Goal: Information Seeking & Learning: Understand process/instructions

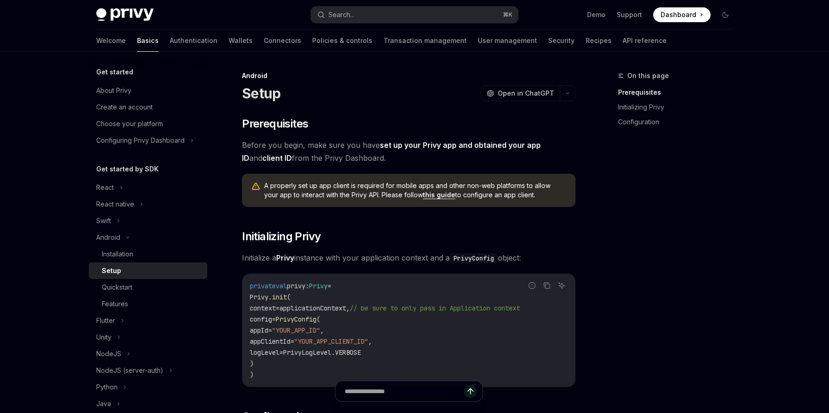
click at [120, 14] on img at bounding box center [124, 14] width 57 height 13
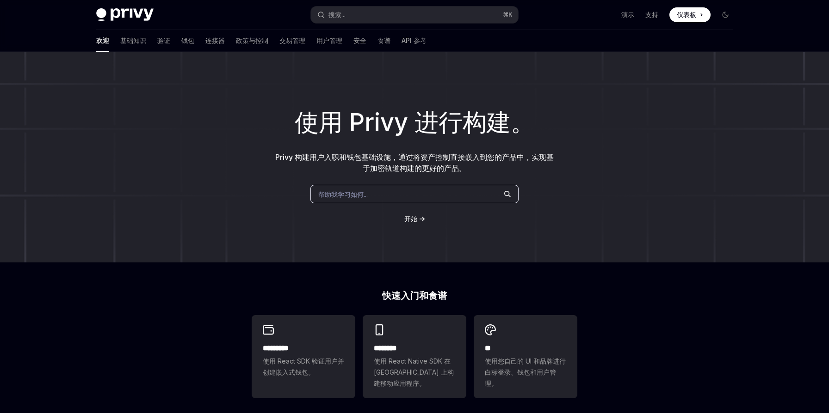
click at [664, 263] on div "使用 Privy 进行构建。 Privy 构建用户入职和钱包基础设施，通过将资产控制直接嵌入到您的产品中，实现基于加密轨道构建的更好的产品。 帮助我学习如何.…" at bounding box center [414, 388] width 829 height 672
click at [120, 41] on font "基础知识" at bounding box center [133, 41] width 26 height 8
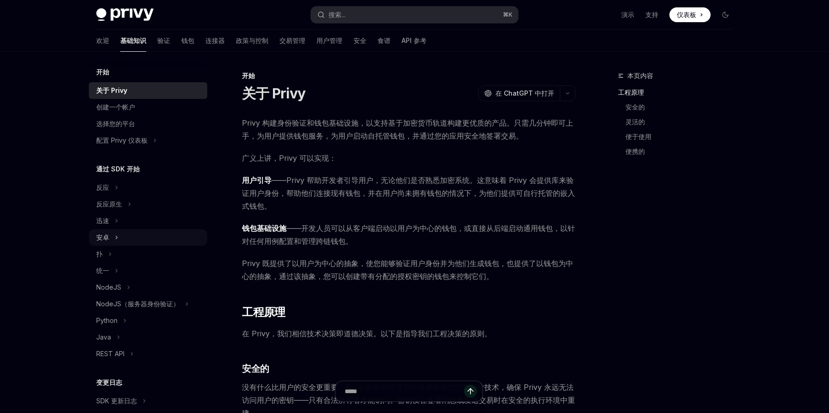
click at [130, 239] on div "安卓" at bounding box center [148, 237] width 118 height 17
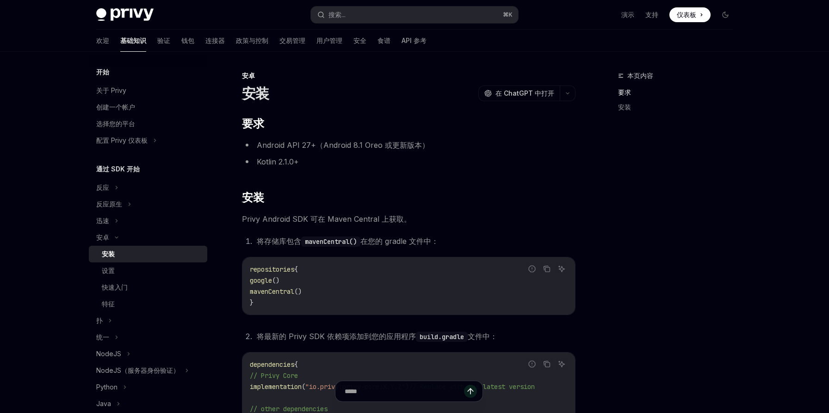
click at [130, 255] on div "安装" at bounding box center [152, 254] width 100 height 11
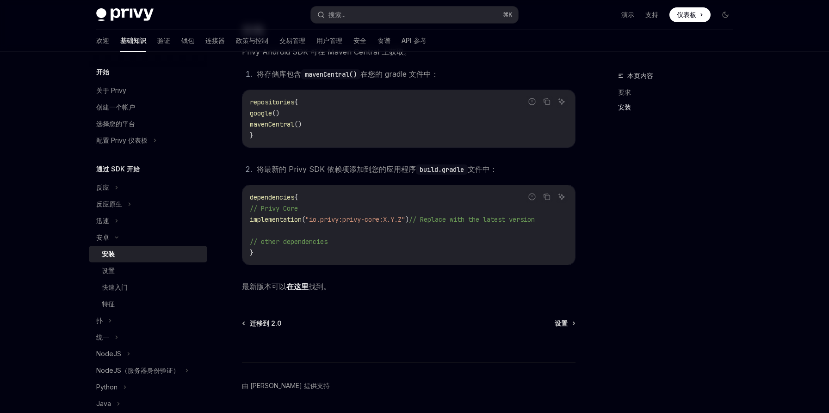
scroll to position [160, 0]
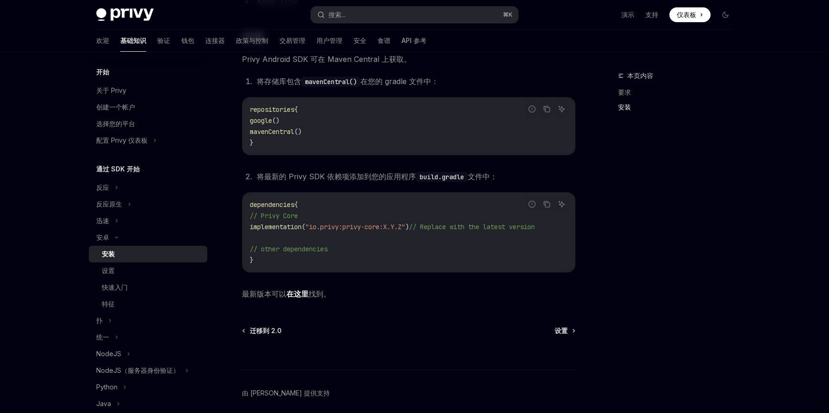
click at [281, 111] on span "repositories" at bounding box center [272, 109] width 44 height 8
copy span "repositories"
click at [410, 249] on code "dependencies { // Privy Core implementation ( "io.privy:privy-core:X.Y.Z" ) // …" at bounding box center [409, 232] width 318 height 67
click at [373, 240] on code "dependencies { // Privy Core implementation ( "io.privy:privy-core:X.Y.Z" ) // …" at bounding box center [409, 232] width 318 height 67
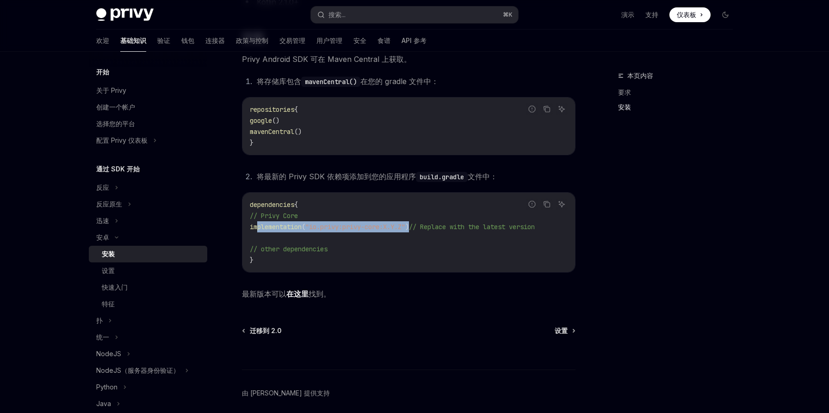
drag, startPoint x: 258, startPoint y: 227, endPoint x: 426, endPoint y: 229, distance: 167.9
click at [425, 230] on span "implementation ( "io.privy:privy-core:X.Y.Z" ) // Replace with the latest versi…" at bounding box center [392, 227] width 285 height 8
copy span "implementation ( "io.privy:privy-core:X.Y.Z" )"
click at [336, 297] on span "最新版本可以 在这里 找到。" at bounding box center [408, 294] width 333 height 13
click at [297, 297] on font "在这里" at bounding box center [297, 294] width 22 height 9
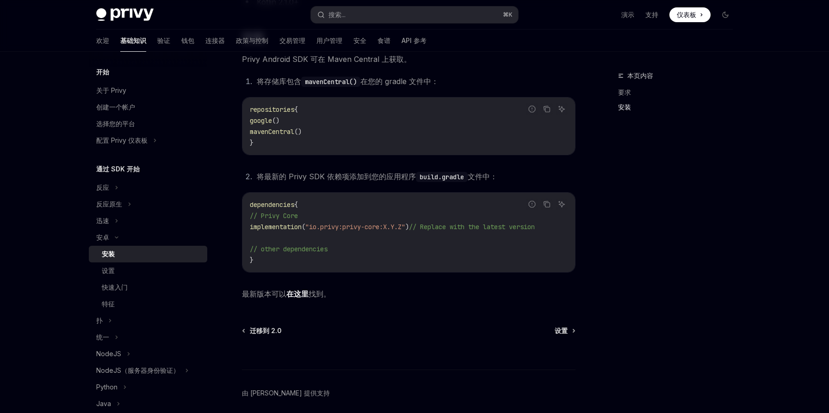
scroll to position [200, 0]
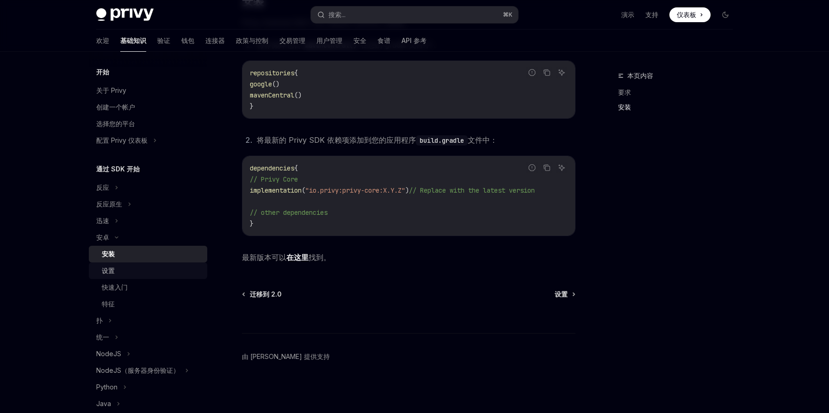
click at [139, 269] on div "设置" at bounding box center [152, 270] width 100 height 11
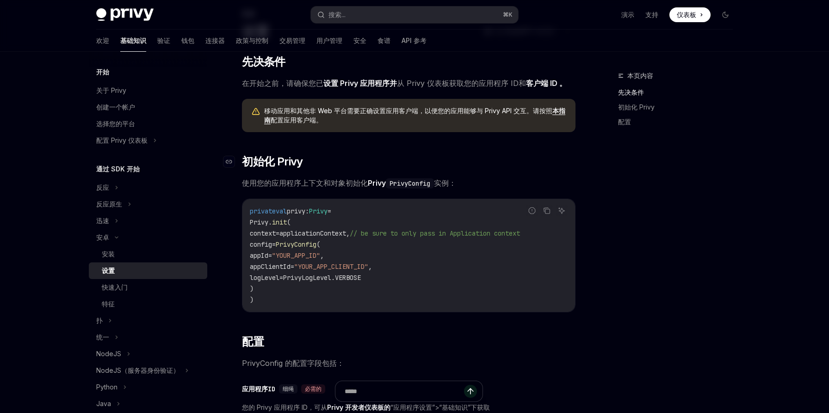
scroll to position [70, 0]
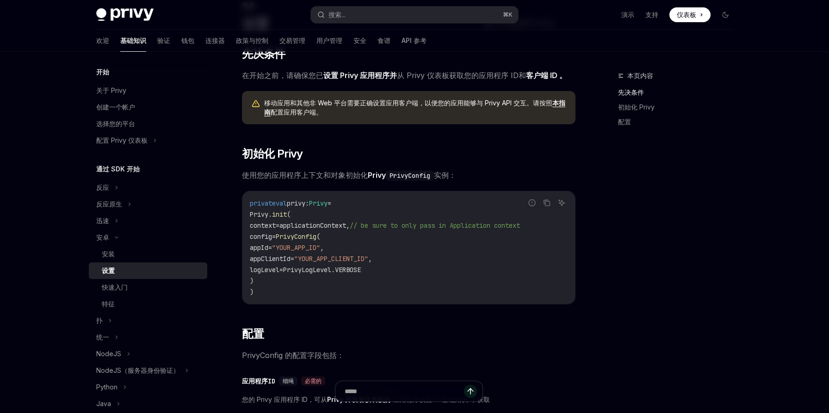
drag, startPoint x: 270, startPoint y: 295, endPoint x: 240, endPoint y: 207, distance: 93.2
click at [240, 207] on div "安卓 设置 OpenAI 在 ChatGPT 中打开 OpenAI 在 ChatGPT 中打开 ​ 先决条件 在开始之前，请确保您已 设置 Privy 应用程…" at bounding box center [322, 370] width 511 height 741
copy code "private val privy: Privy = Privy. init ( context = applicationContext, // be su…"
click at [617, 224] on div "本页内容 先决条件 初始化 Privy 配置" at bounding box center [669, 241] width 141 height 343
click at [627, 15] on font "演示" at bounding box center [627, 15] width 13 height 8
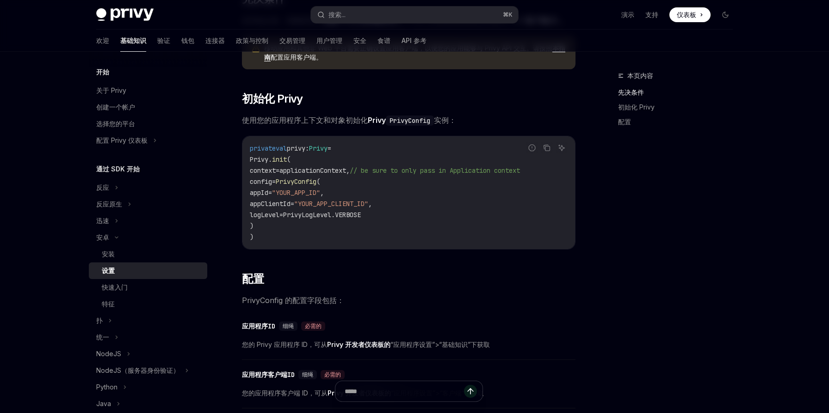
scroll to position [173, 0]
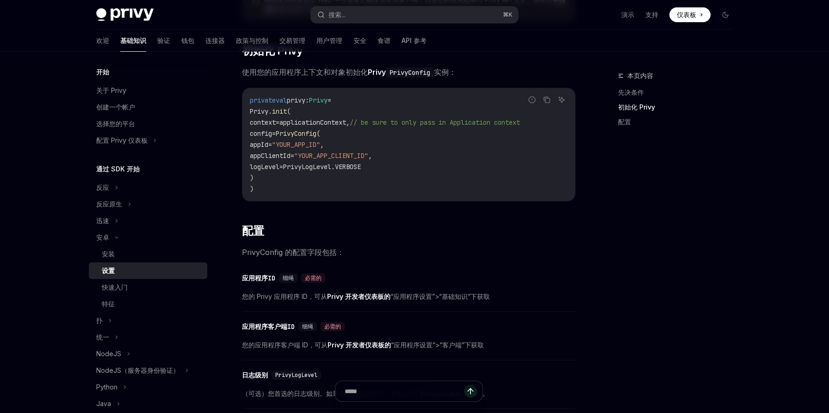
click at [644, 238] on div "本页内容 先决条件 初始化 Privy 配置" at bounding box center [669, 241] width 141 height 343
click at [125, 291] on font "快速入门" at bounding box center [115, 287] width 26 height 8
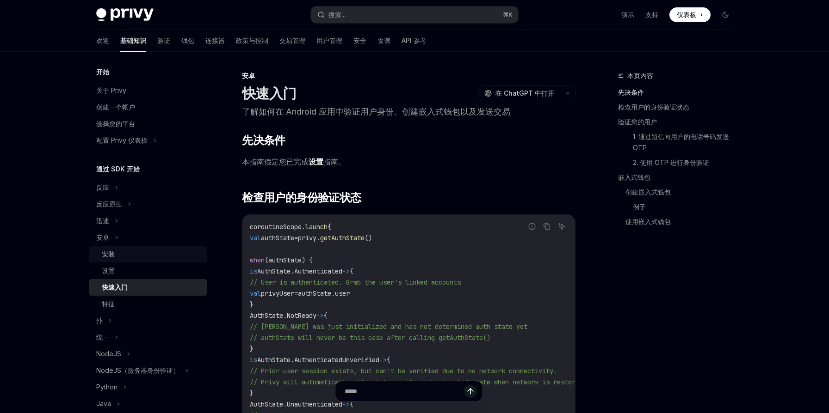
click at [125, 254] on div "安装" at bounding box center [152, 254] width 100 height 11
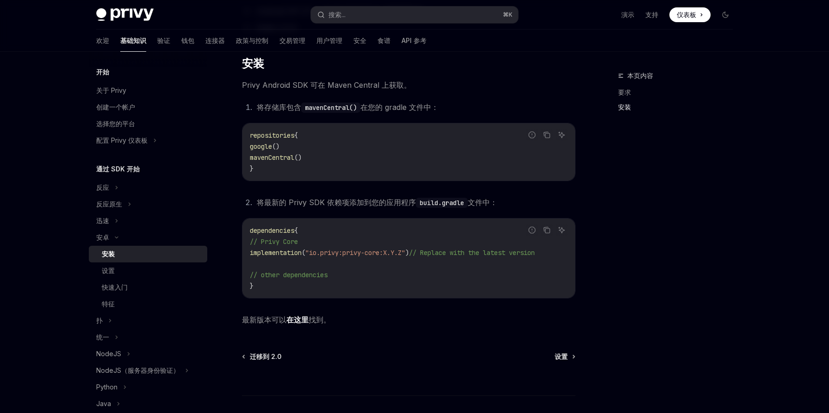
scroll to position [153, 0]
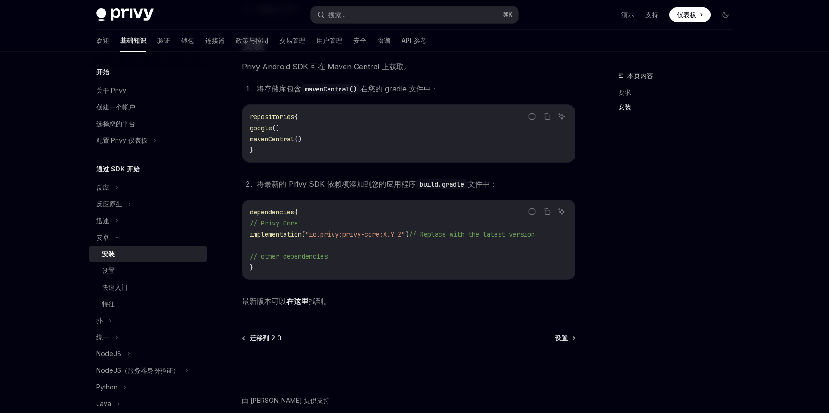
click at [299, 306] on font "在这里" at bounding box center [297, 301] width 22 height 9
click at [129, 240] on div "安卓" at bounding box center [148, 237] width 118 height 17
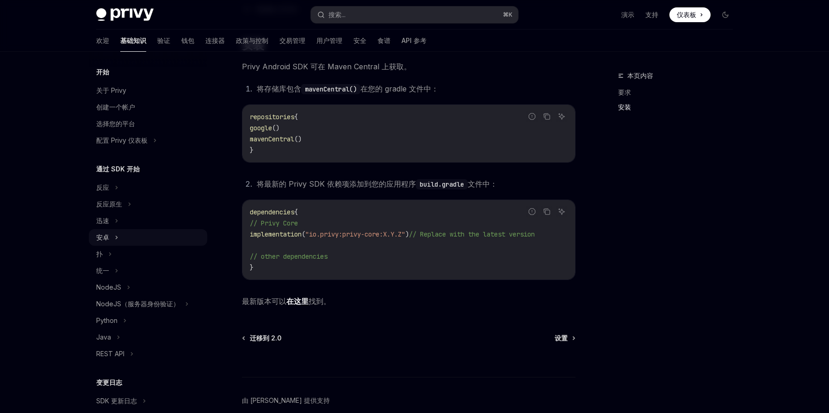
click at [117, 236] on icon at bounding box center [117, 237] width 4 height 11
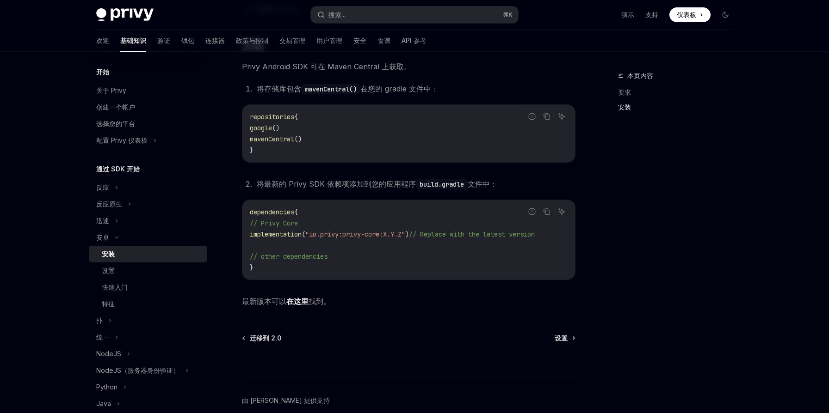
click at [116, 255] on div "安装" at bounding box center [152, 254] width 100 height 11
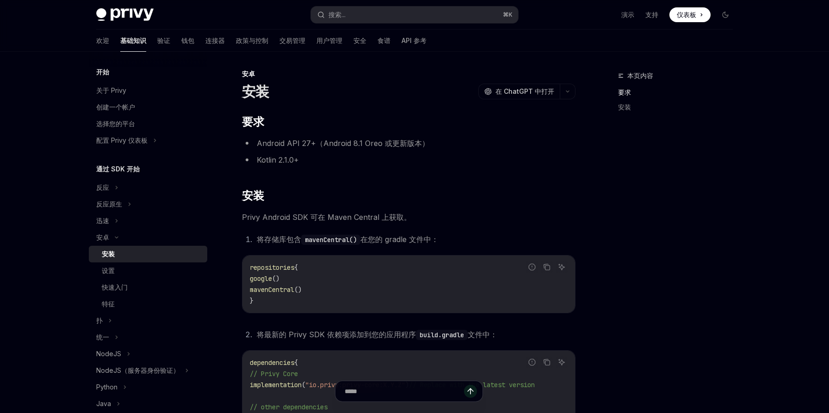
scroll to position [0, 0]
click at [146, 267] on div "设置" at bounding box center [152, 270] width 100 height 11
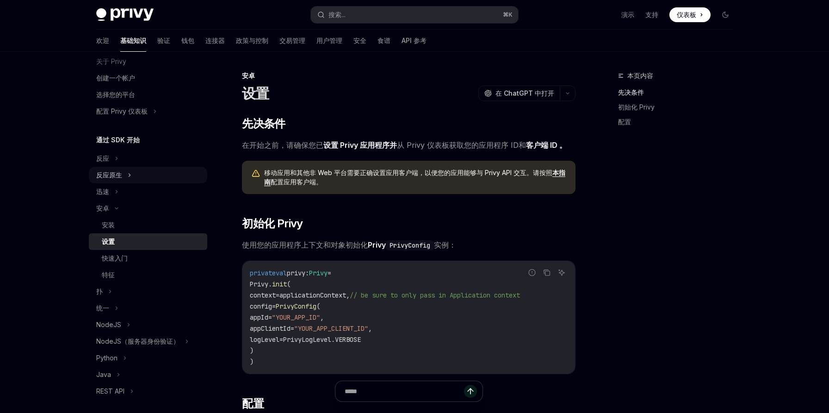
scroll to position [41, 0]
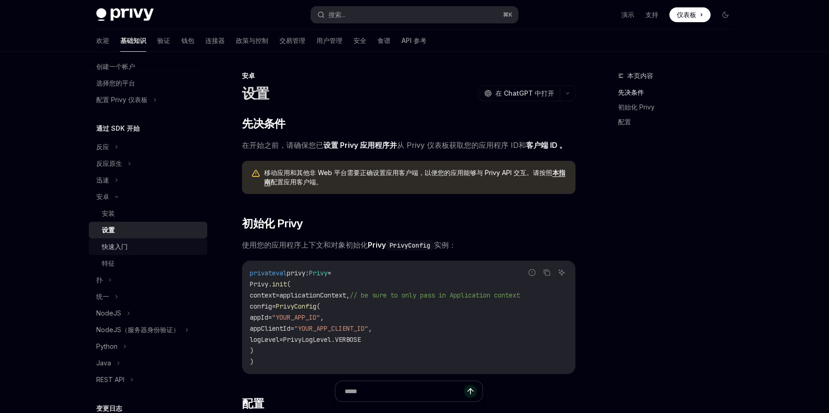
click at [141, 247] on div "快速入门" at bounding box center [152, 246] width 100 height 11
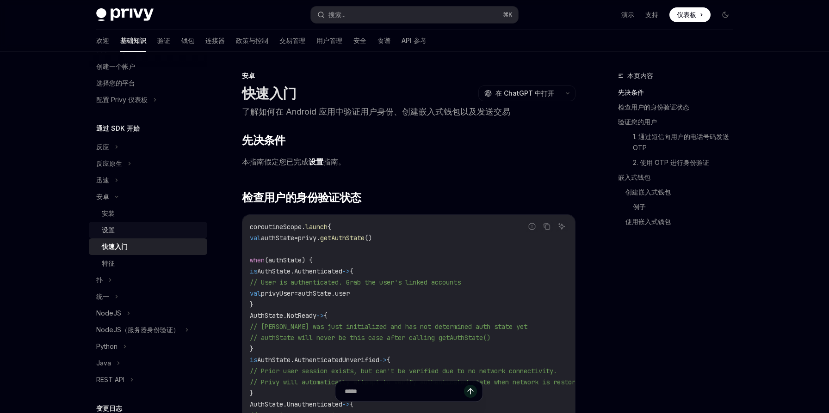
click at [137, 229] on div "设置" at bounding box center [152, 230] width 100 height 11
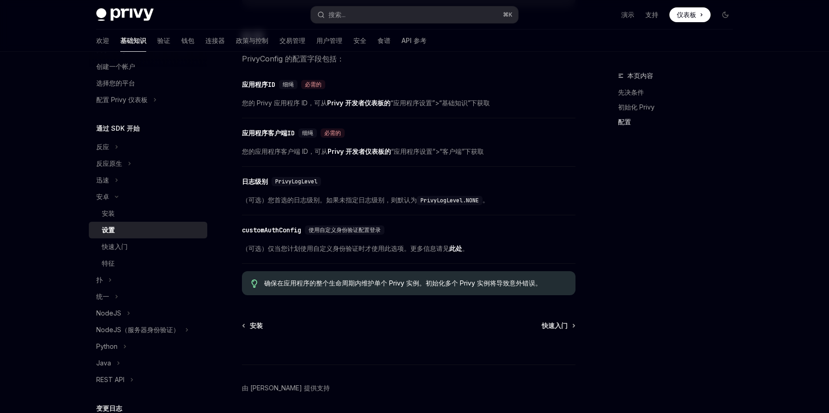
scroll to position [402, 0]
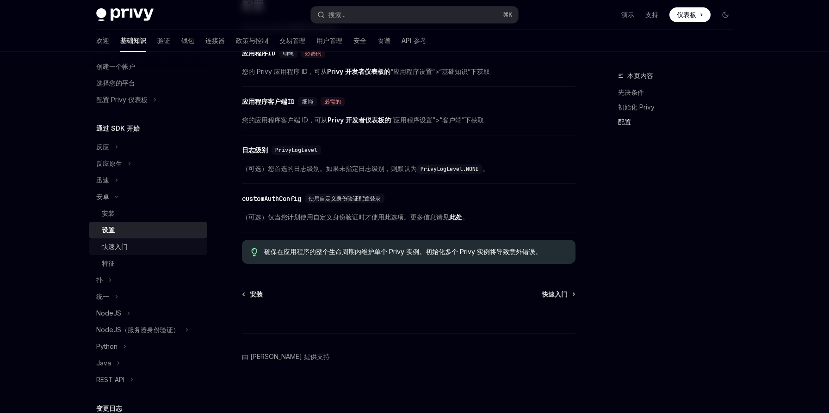
click at [150, 248] on div "快速入门" at bounding box center [152, 246] width 100 height 11
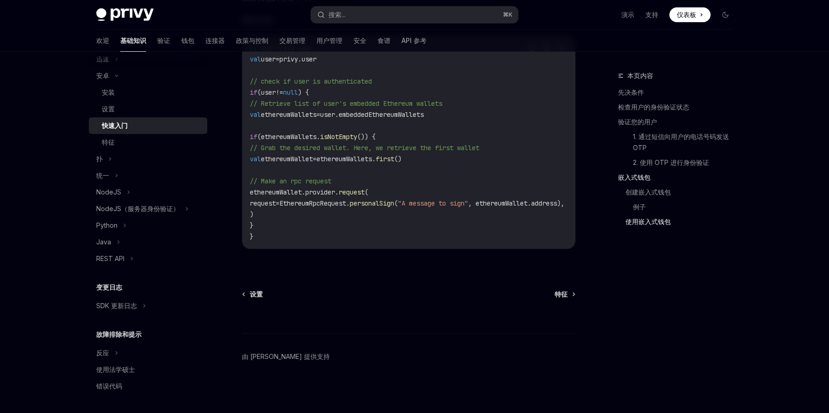
scroll to position [160, 0]
click at [157, 45] on font "验证" at bounding box center [163, 40] width 13 height 9
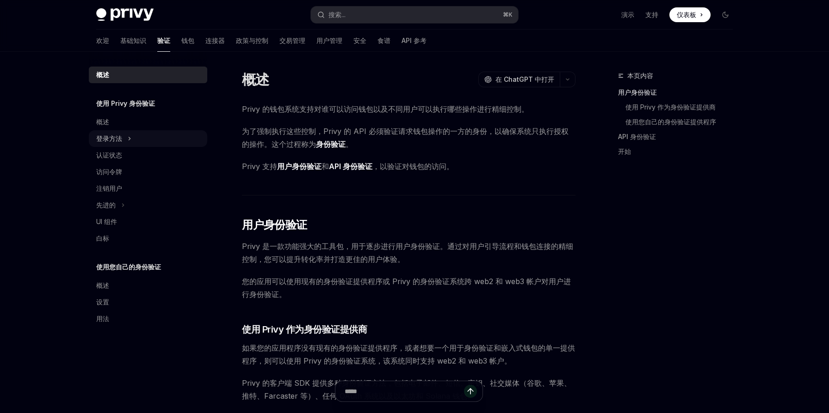
click at [128, 140] on icon at bounding box center [130, 138] width 4 height 11
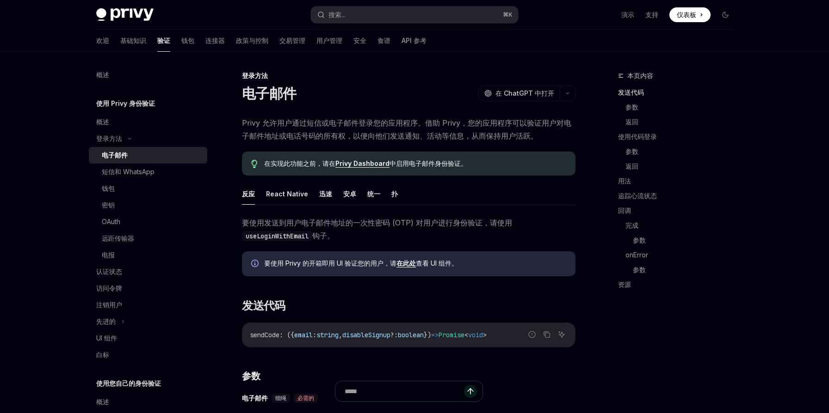
click at [130, 154] on div "电子邮件" at bounding box center [152, 155] width 100 height 11
click at [346, 196] on font "安卓" at bounding box center [349, 194] width 13 height 8
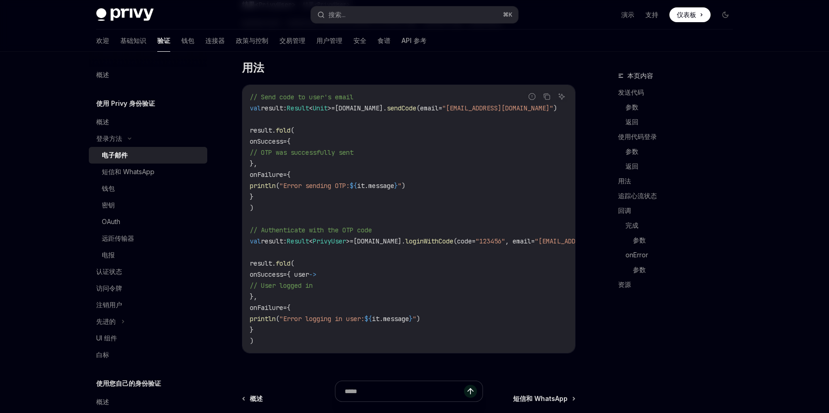
scroll to position [742, 0]
click at [697, 65] on div "本页内容 发送代码 参数 返回 使用代码登录 参数 返回 用法 追踪心流状态 回调 完成 参数 onError 参数 资源" at bounding box center [679, 176] width 122 height 248
click at [120, 42] on font "基础知识" at bounding box center [133, 41] width 26 height 8
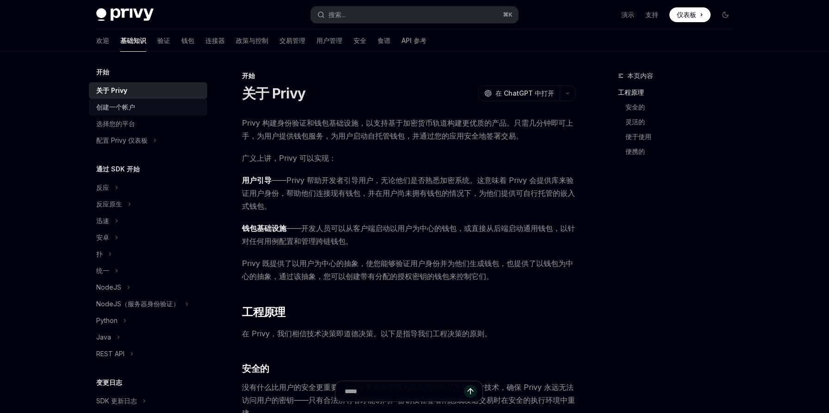
click at [134, 109] on font "创建一个帐户" at bounding box center [115, 107] width 39 height 8
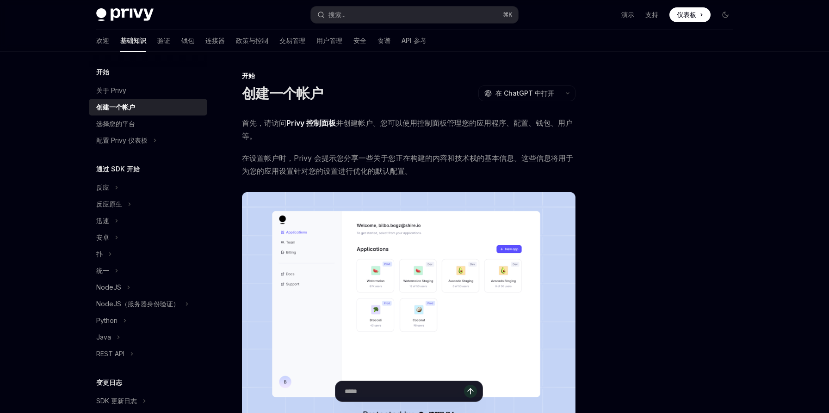
click at [316, 124] on font "Privy 控制面板" at bounding box center [310, 122] width 49 height 9
click at [129, 240] on div "安卓" at bounding box center [148, 237] width 118 height 17
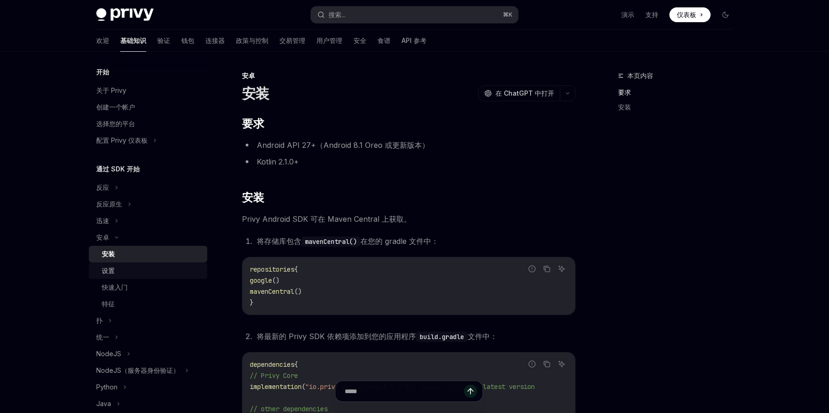
click at [127, 270] on div "设置" at bounding box center [152, 270] width 100 height 11
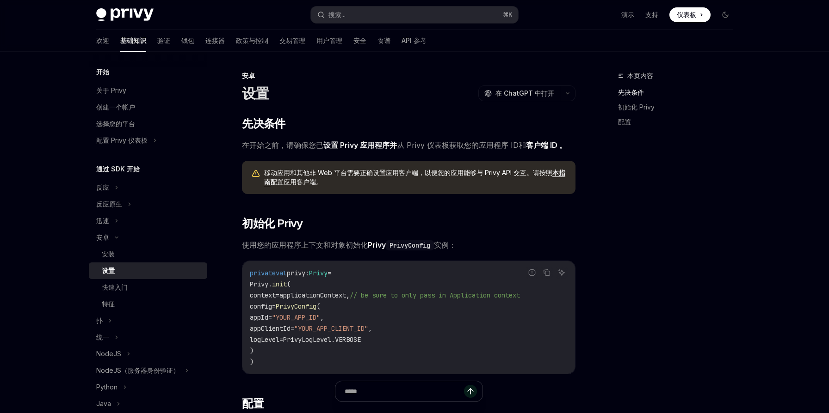
scroll to position [13, 0]
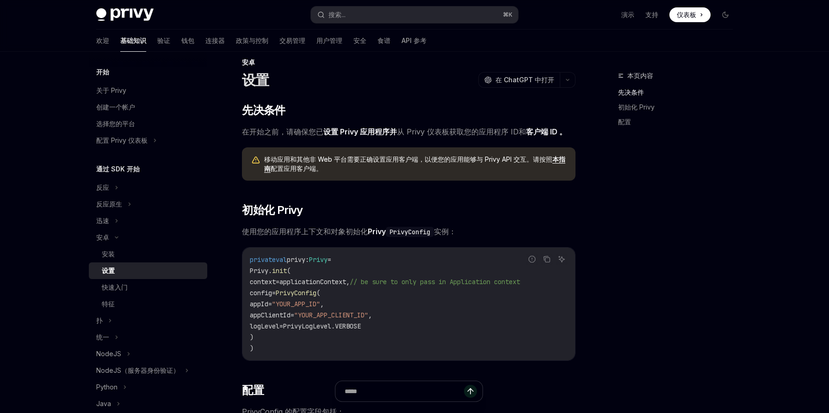
click at [320, 276] on code "private val privy: Privy = Privy. init ( context = applicationContext, // be su…" at bounding box center [409, 304] width 318 height 100
drag, startPoint x: 269, startPoint y: 348, endPoint x: 234, endPoint y: 272, distance: 83.6
copy code "Privy. init ( context = applicationContext, // be sure to only pass in Applicat…"
click at [485, 332] on code "private val privy: Privy = Privy. init ( context = applicationContext, // be su…" at bounding box center [409, 304] width 318 height 100
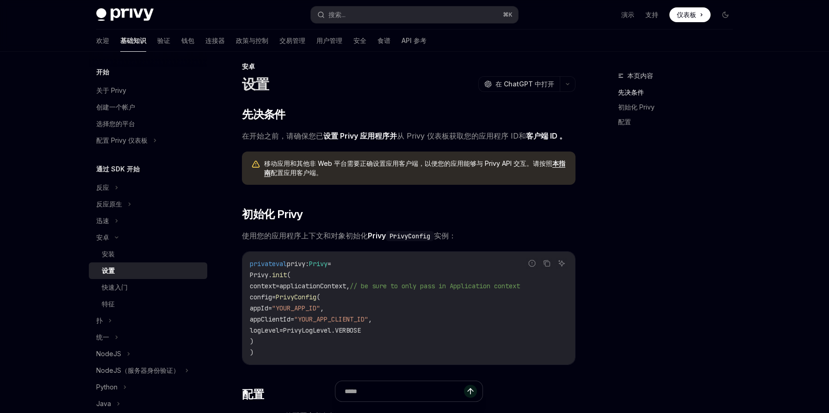
scroll to position [0, 0]
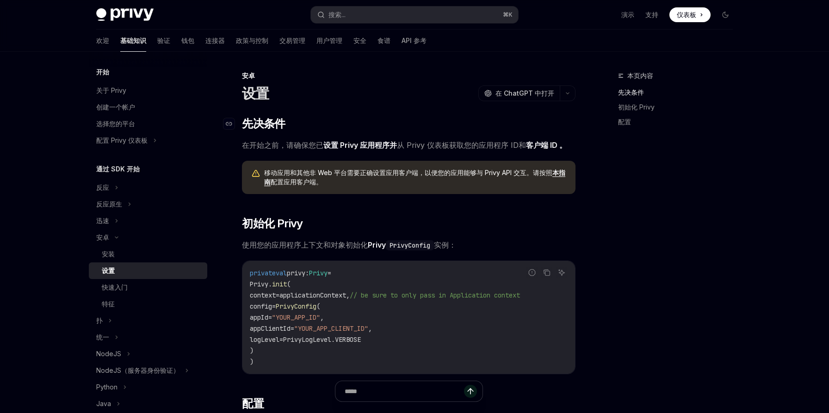
click at [412, 129] on h2 "​ 先决条件" at bounding box center [408, 124] width 333 height 15
click at [153, 257] on div "安装" at bounding box center [152, 254] width 100 height 11
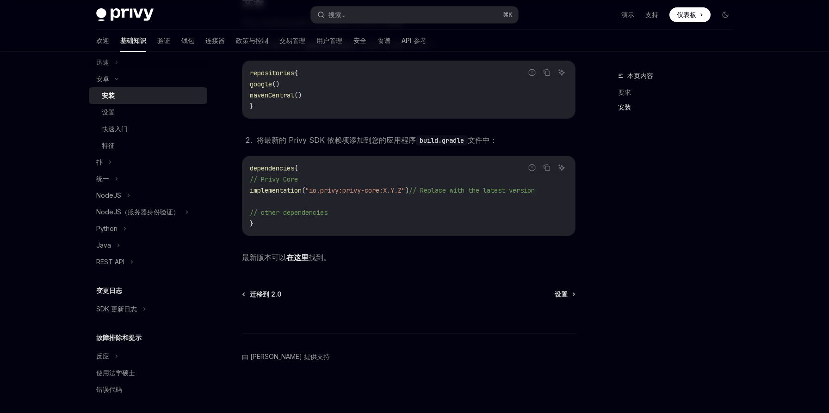
scroll to position [162, 0]
click at [138, 306] on div "SDK 更新日志" at bounding box center [148, 306] width 118 height 17
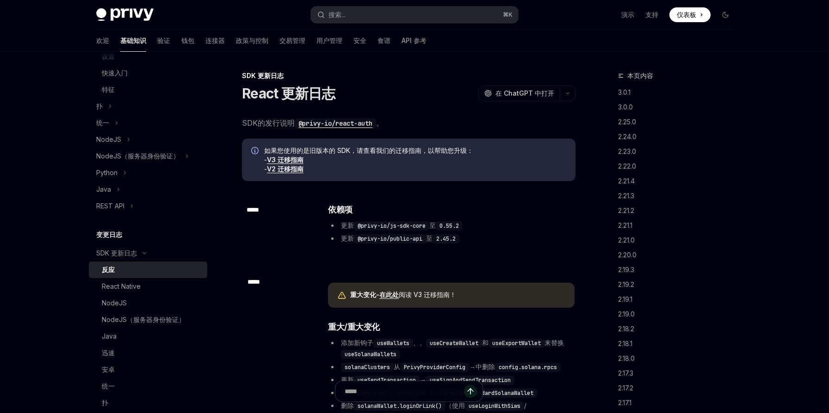
scroll to position [247, 0]
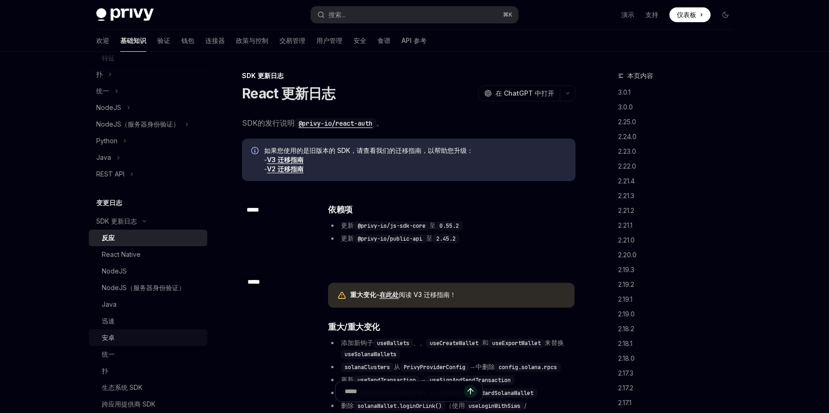
click at [134, 333] on div "安卓" at bounding box center [152, 338] width 100 height 11
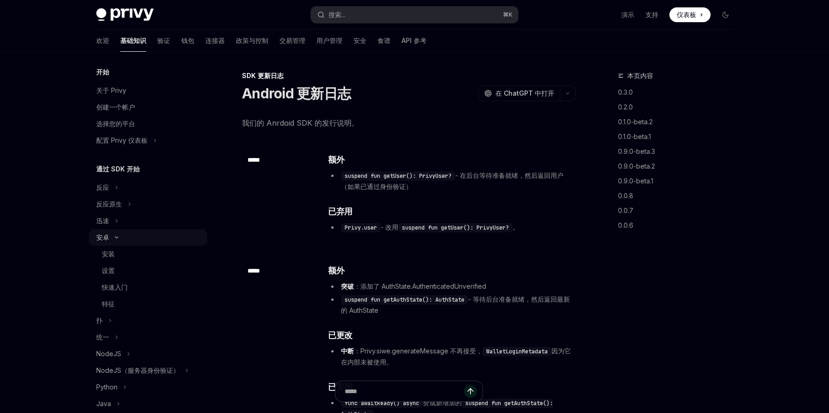
click at [122, 237] on div "安卓" at bounding box center [148, 237] width 118 height 17
click at [117, 241] on icon at bounding box center [117, 237] width 4 height 11
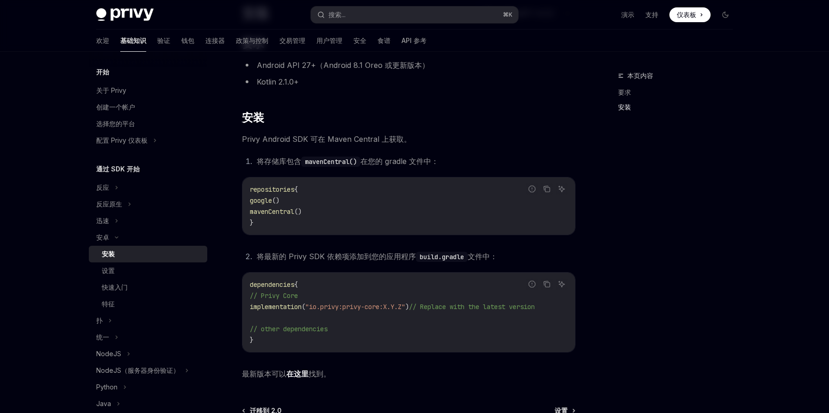
scroll to position [200, 0]
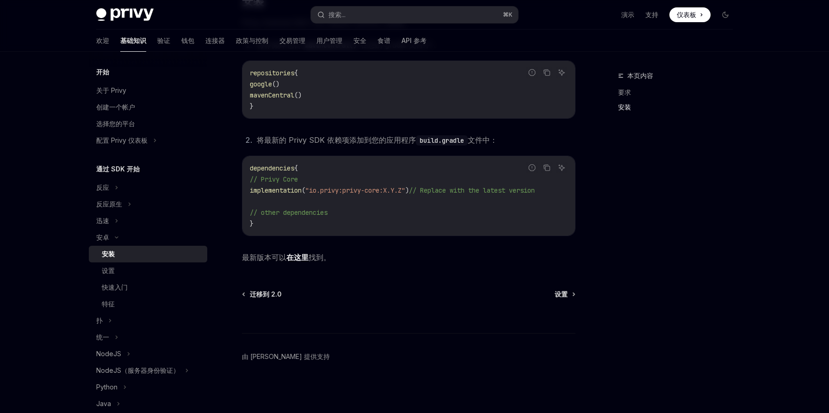
click at [299, 259] on font "在这里" at bounding box center [297, 257] width 22 height 9
click at [124, 269] on div "设置" at bounding box center [152, 270] width 100 height 11
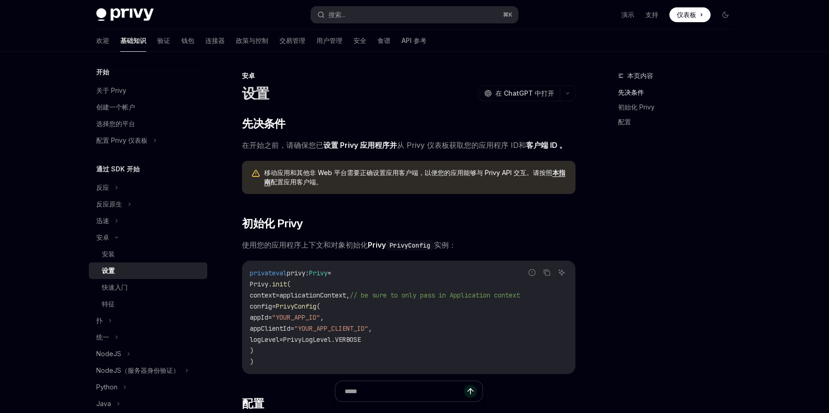
drag, startPoint x: 271, startPoint y: 363, endPoint x: 240, endPoint y: 288, distance: 80.8
copy code "Privy. init ( context = applicationContext, // be sure to only pass in Applicat…"
click at [504, 221] on h2 "​ 初始化 Privy" at bounding box center [408, 223] width 333 height 15
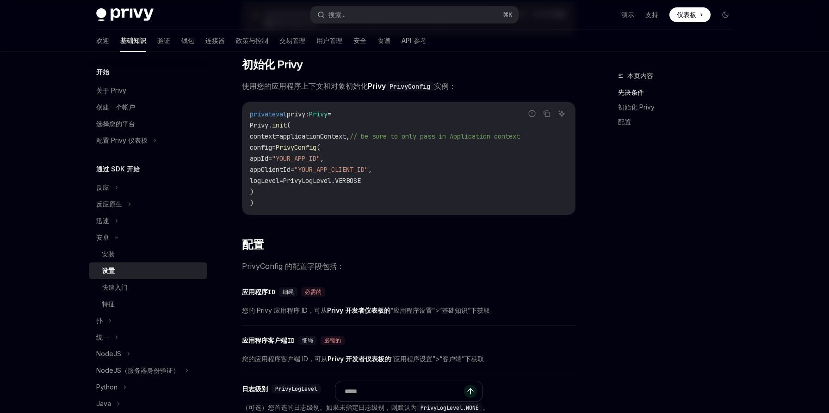
scroll to position [91, 0]
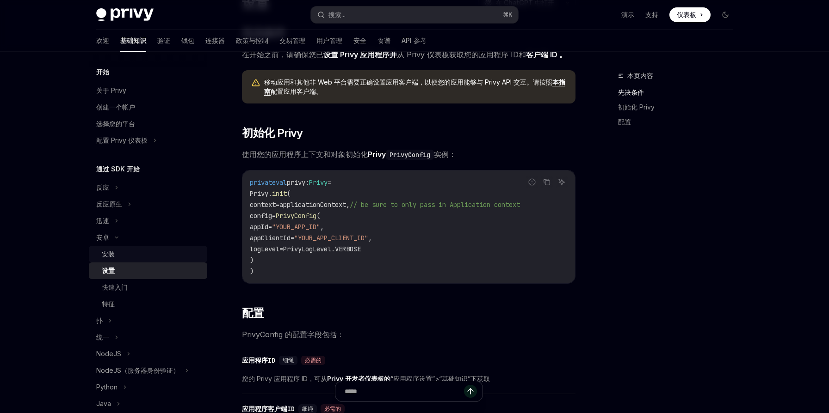
click at [131, 257] on div "安装" at bounding box center [152, 254] width 100 height 11
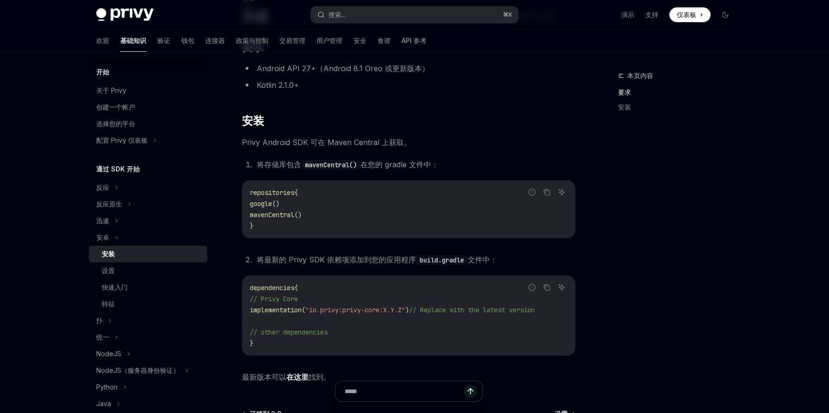
scroll to position [200, 0]
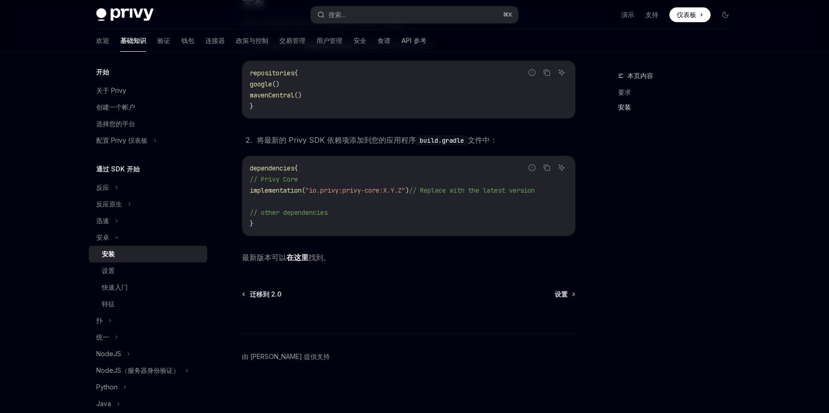
click at [297, 259] on font "在这里" at bounding box center [297, 257] width 22 height 9
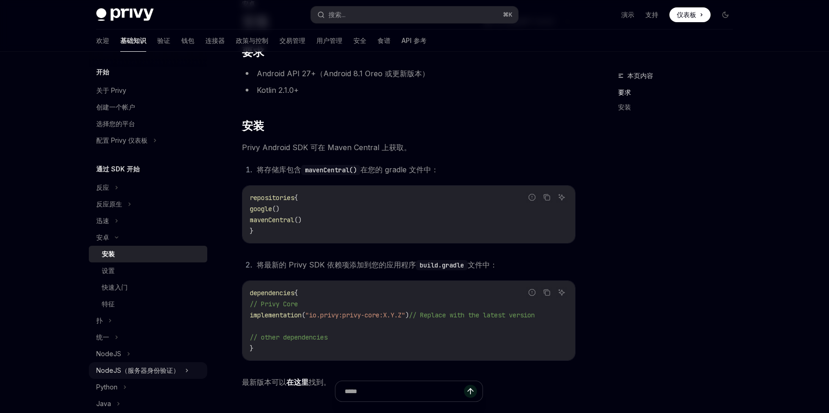
scroll to position [70, 0]
click at [157, 142] on icon at bounding box center [155, 140] width 4 height 11
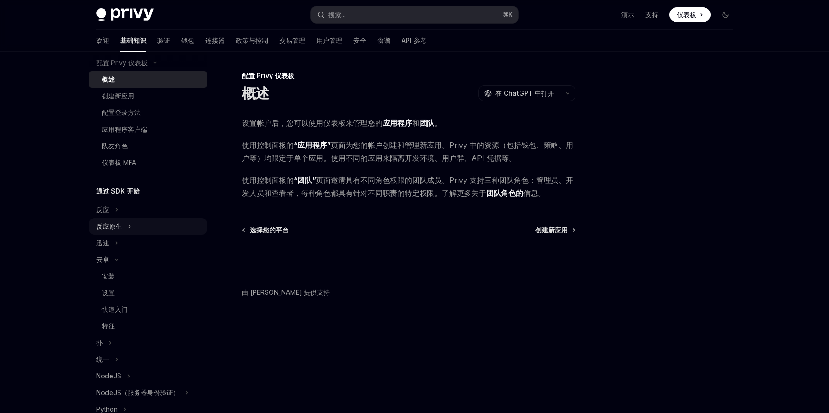
scroll to position [114, 0]
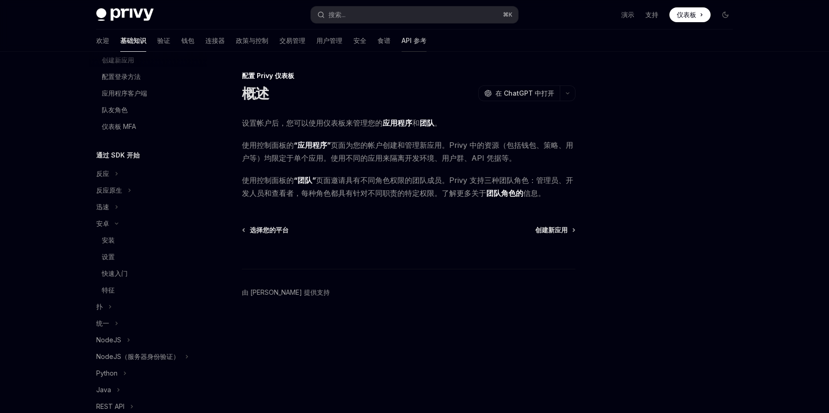
click at [401, 40] on font "API 参考" at bounding box center [413, 41] width 25 height 8
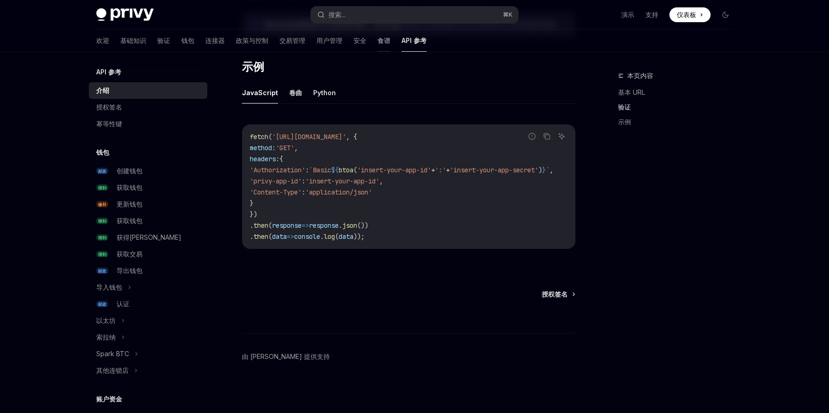
click at [377, 43] on font "食谱" at bounding box center [383, 41] width 13 height 8
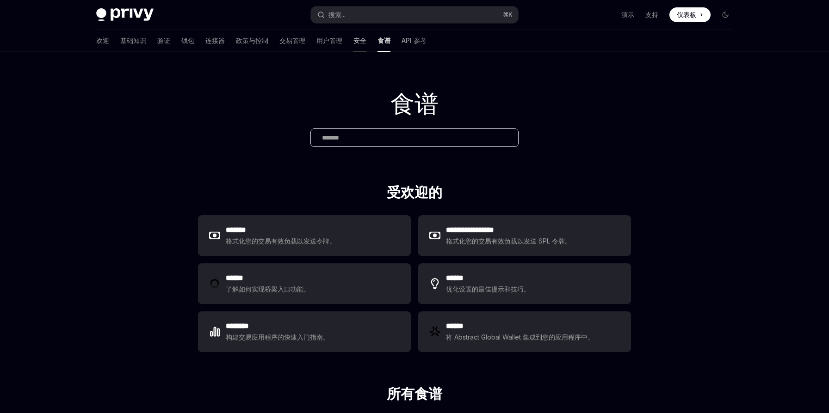
click at [353, 43] on font "安全" at bounding box center [359, 41] width 13 height 8
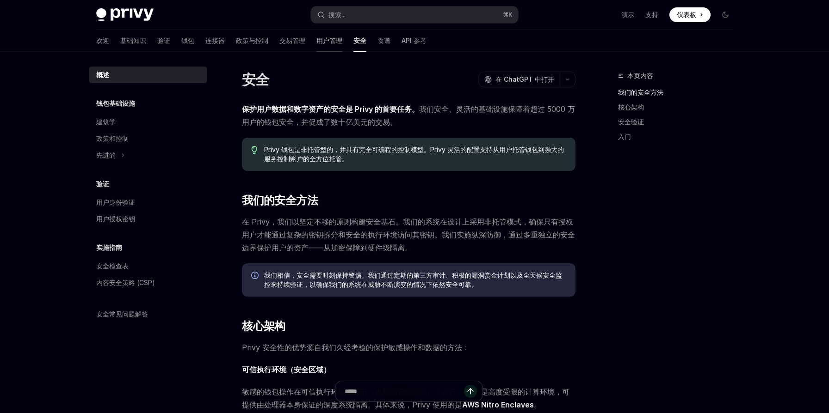
click at [316, 42] on font "用户管理" at bounding box center [329, 41] width 26 height 8
type textarea "*"
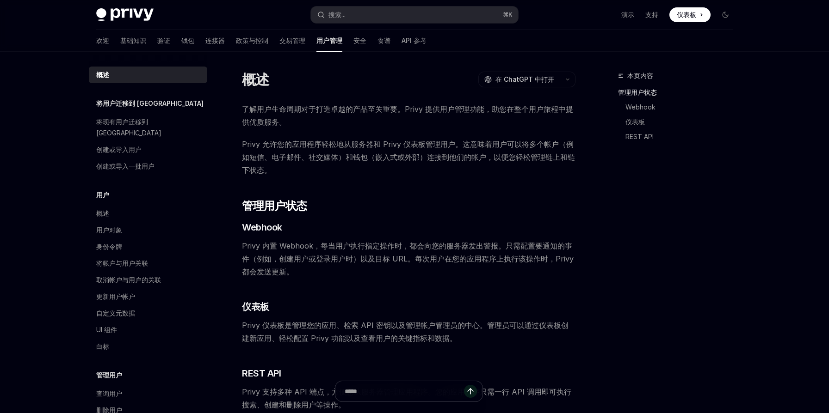
click at [450, 56] on div "本页内容 管理用户状态 Webhook 仪表板 REST API 概述 OpenAI 在 ChatGPT 中打开 OpenAI 在 ChatGPT 中打开 了…" at bounding box center [414, 306] width 651 height 509
click at [629, 18] on font "演示" at bounding box center [627, 15] width 13 height 8
click at [434, 17] on button "搜索... ⌘ K" at bounding box center [414, 14] width 207 height 17
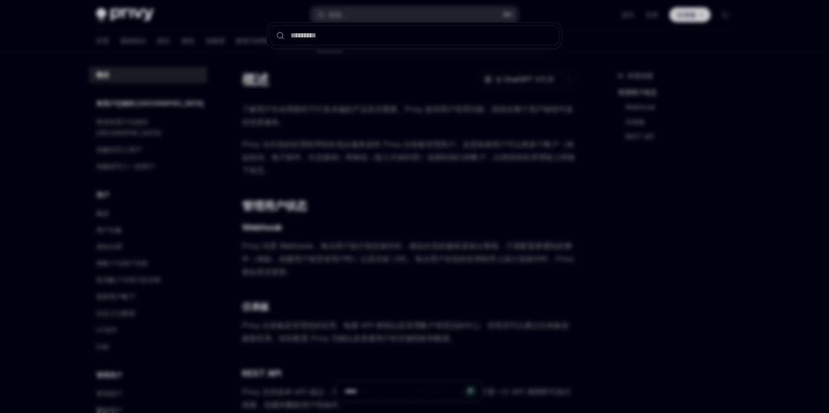
type input "**********"
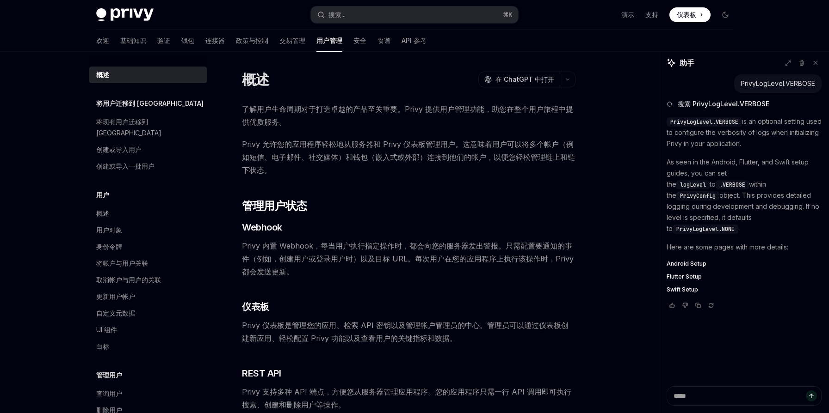
type textarea "*"
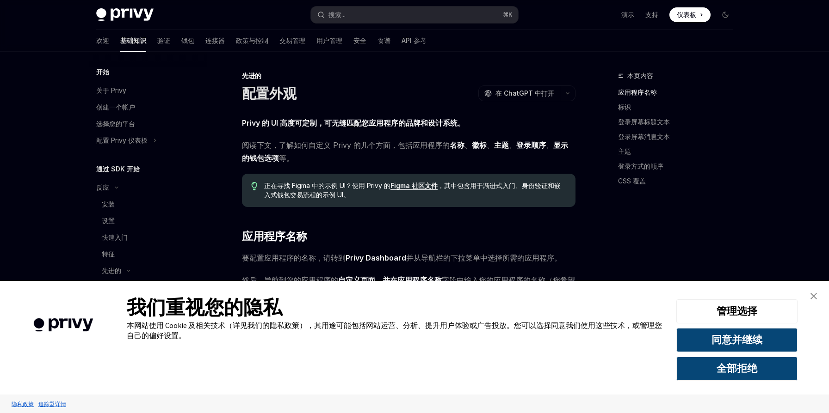
click at [810, 296] on img "关闭横幅" at bounding box center [813, 296] width 6 height 6
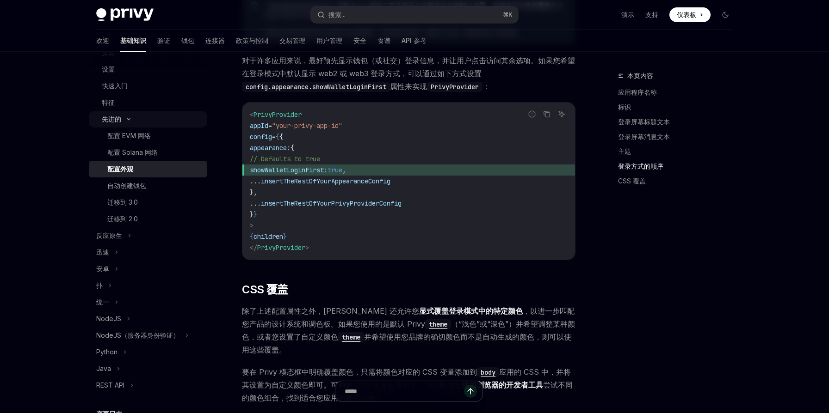
scroll to position [182, 0]
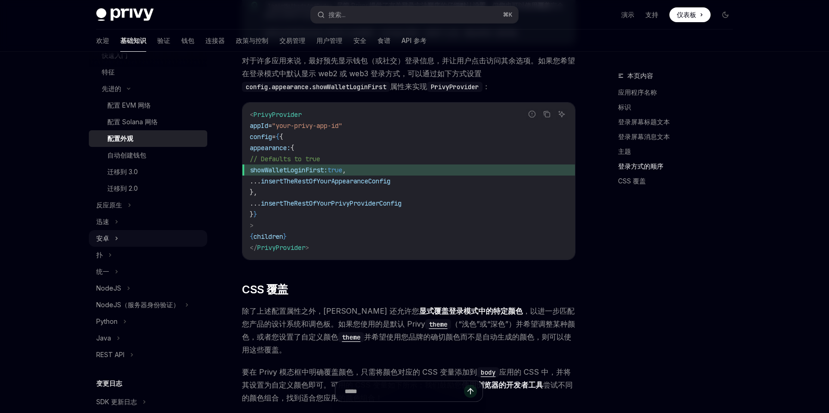
click at [130, 237] on div "安卓" at bounding box center [148, 238] width 118 height 17
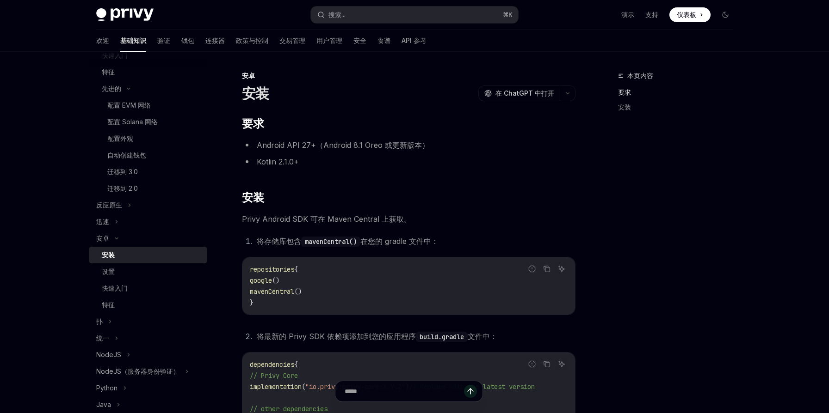
click at [139, 255] on div "安装" at bounding box center [152, 255] width 100 height 11
click at [136, 12] on img at bounding box center [124, 14] width 57 height 13
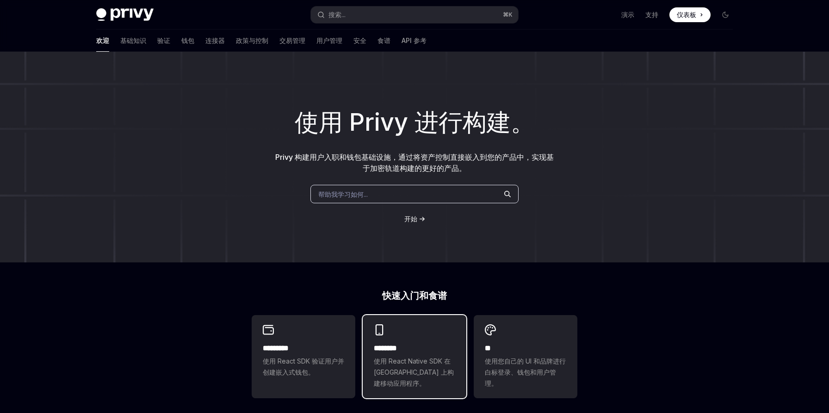
click at [421, 332] on div "******** 使用 React Native SDK 在 Solana 上构建移动应用程序。" at bounding box center [415, 356] width 104 height 83
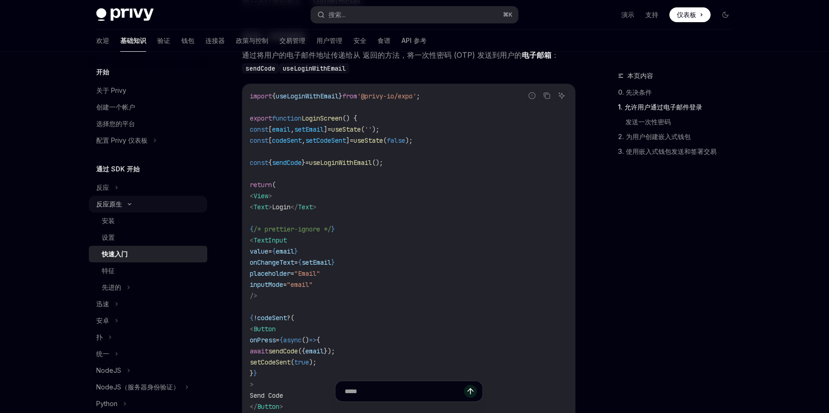
click at [130, 207] on div "反应原生" at bounding box center [148, 204] width 118 height 17
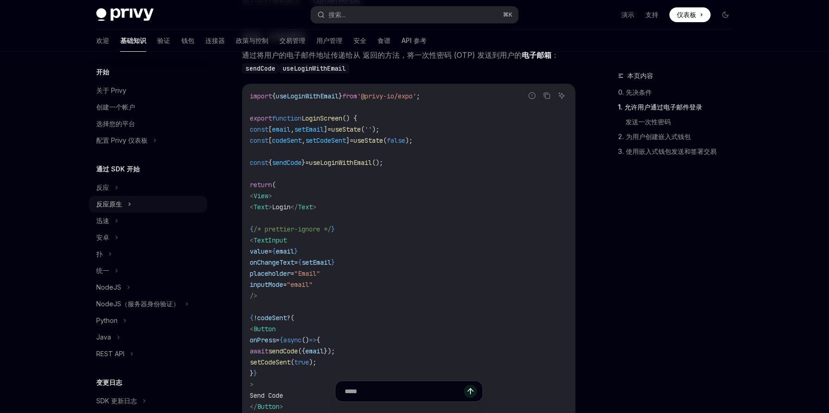
click at [130, 207] on icon at bounding box center [130, 204] width 4 height 11
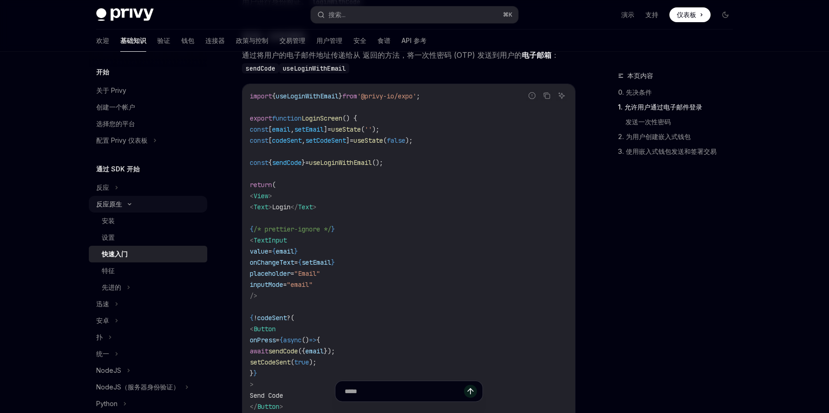
click at [130, 207] on div "反应原生" at bounding box center [148, 204] width 118 height 17
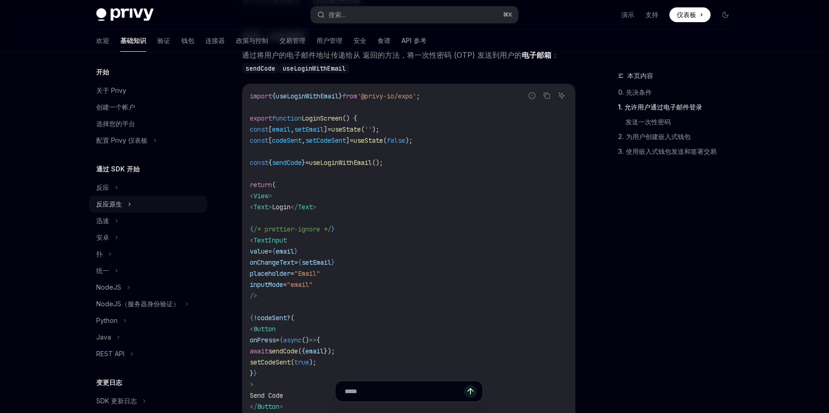
click at [130, 207] on icon at bounding box center [130, 204] width 4 height 11
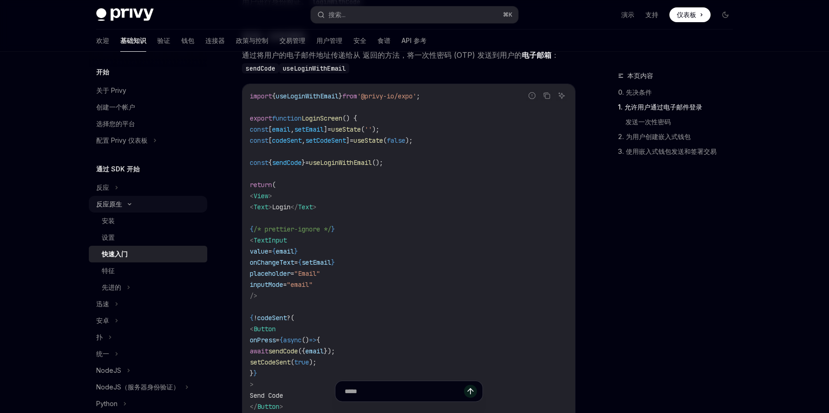
click at [130, 207] on div "反应原生" at bounding box center [148, 204] width 118 height 17
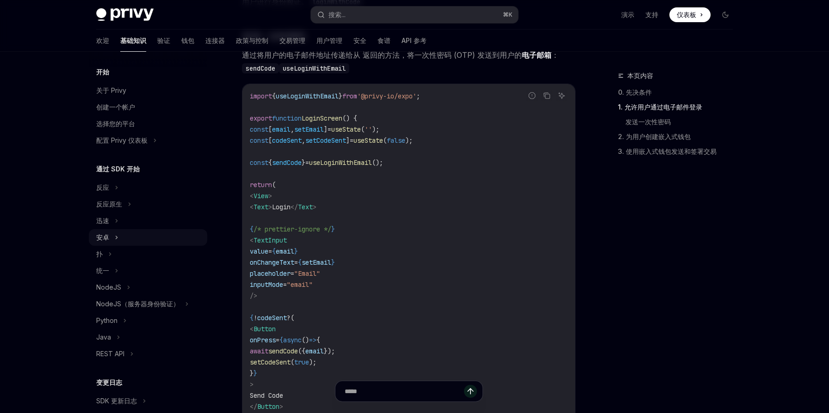
click at [117, 235] on icon at bounding box center [117, 237] width 4 height 11
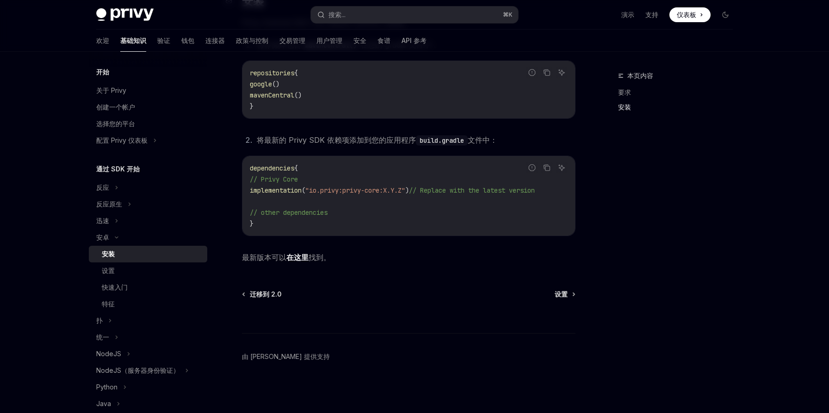
scroll to position [200, 0]
click at [301, 259] on font "在这里" at bounding box center [297, 257] width 22 height 9
click at [120, 13] on img at bounding box center [124, 14] width 57 height 13
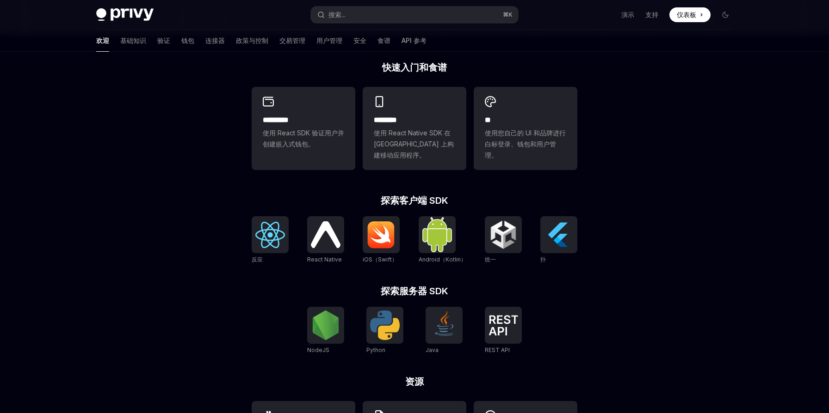
scroll to position [311, 0]
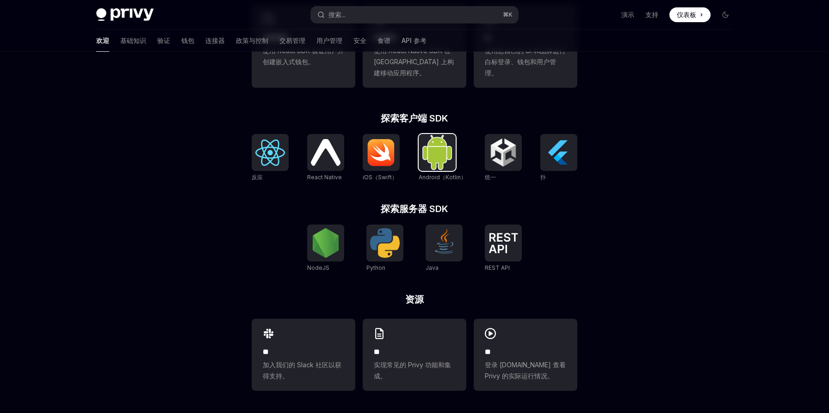
click at [440, 154] on img at bounding box center [437, 152] width 30 height 35
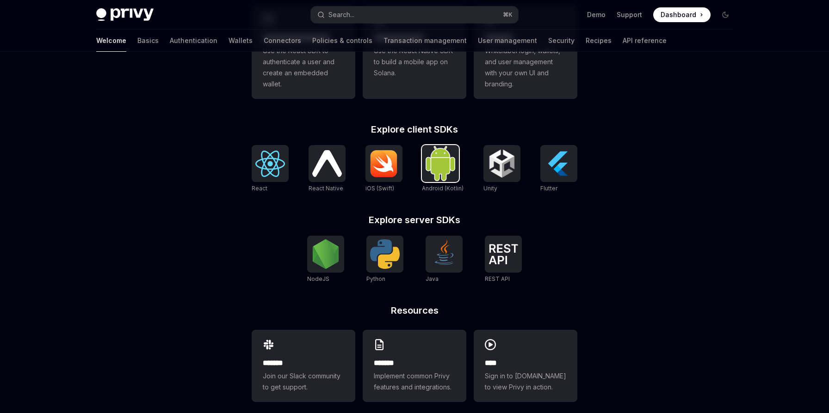
type textarea "*"
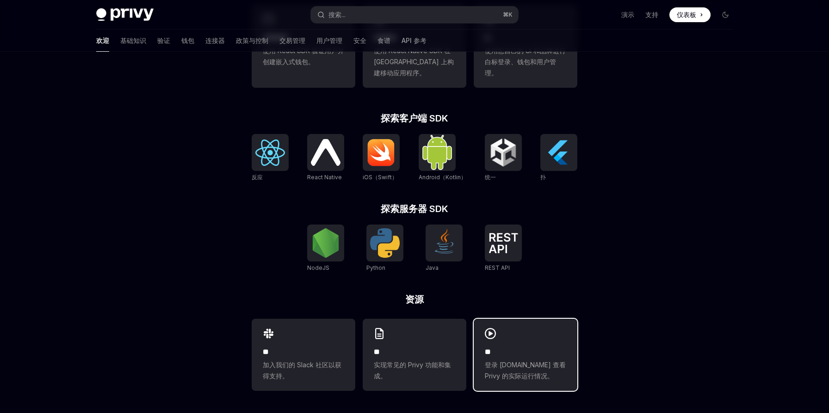
click at [526, 352] on h2 "**" at bounding box center [525, 352] width 81 height 11
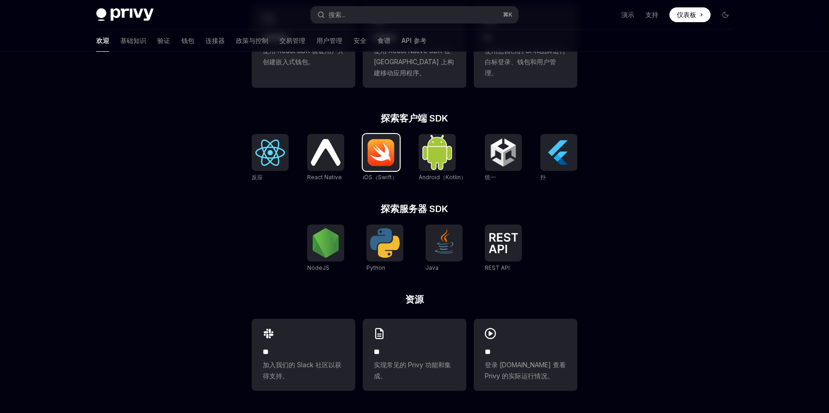
click at [379, 157] on img at bounding box center [381, 153] width 30 height 28
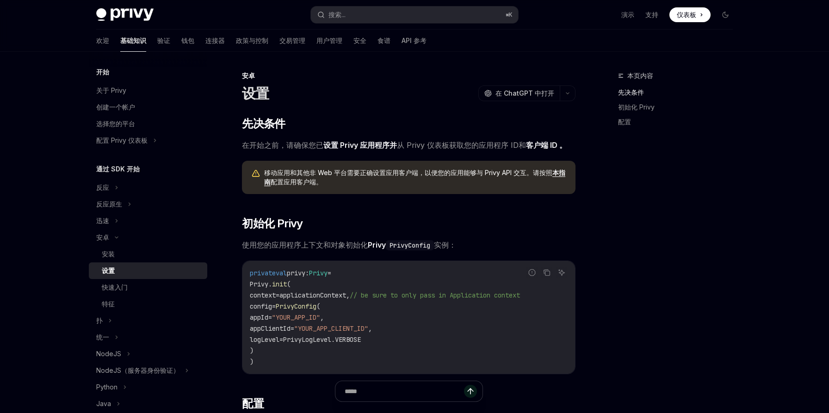
type textarea "*"
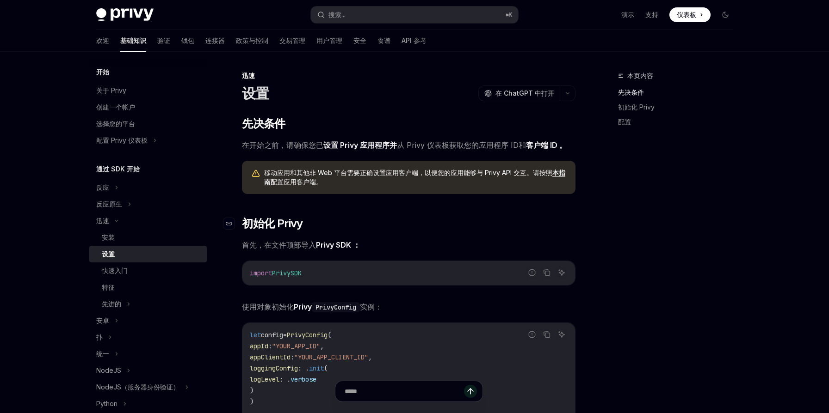
type textarea "*"
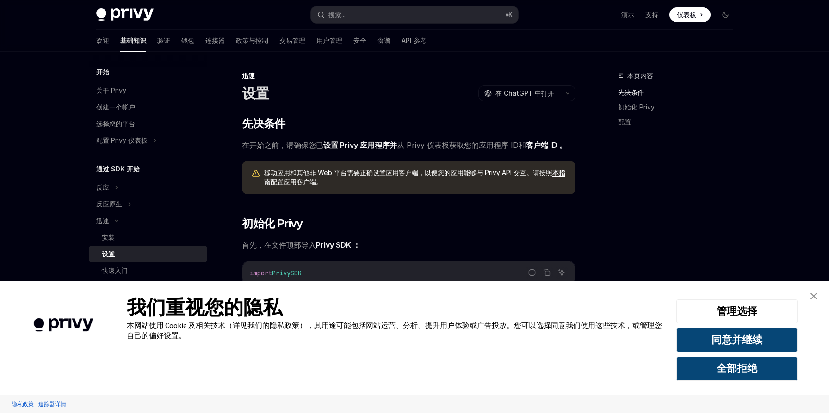
click at [813, 298] on img "关闭横幅" at bounding box center [813, 296] width 6 height 6
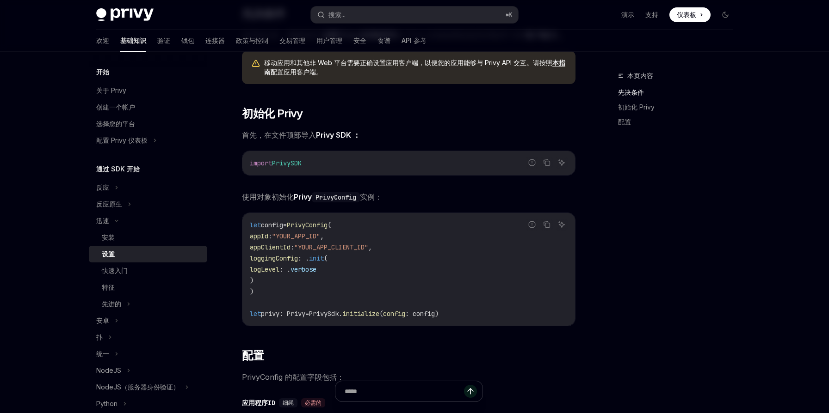
scroll to position [111, 0]
